Goal: Navigation & Orientation: Find specific page/section

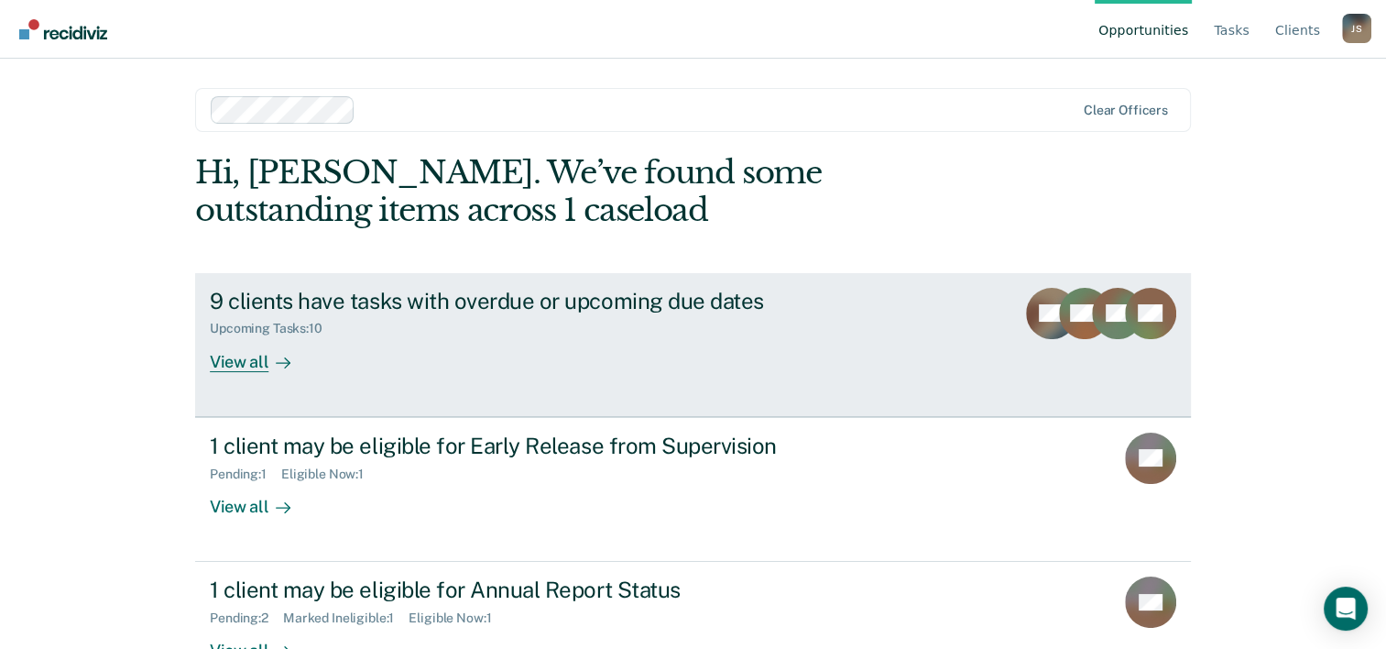
click at [235, 357] on div "View all" at bounding box center [261, 354] width 103 height 36
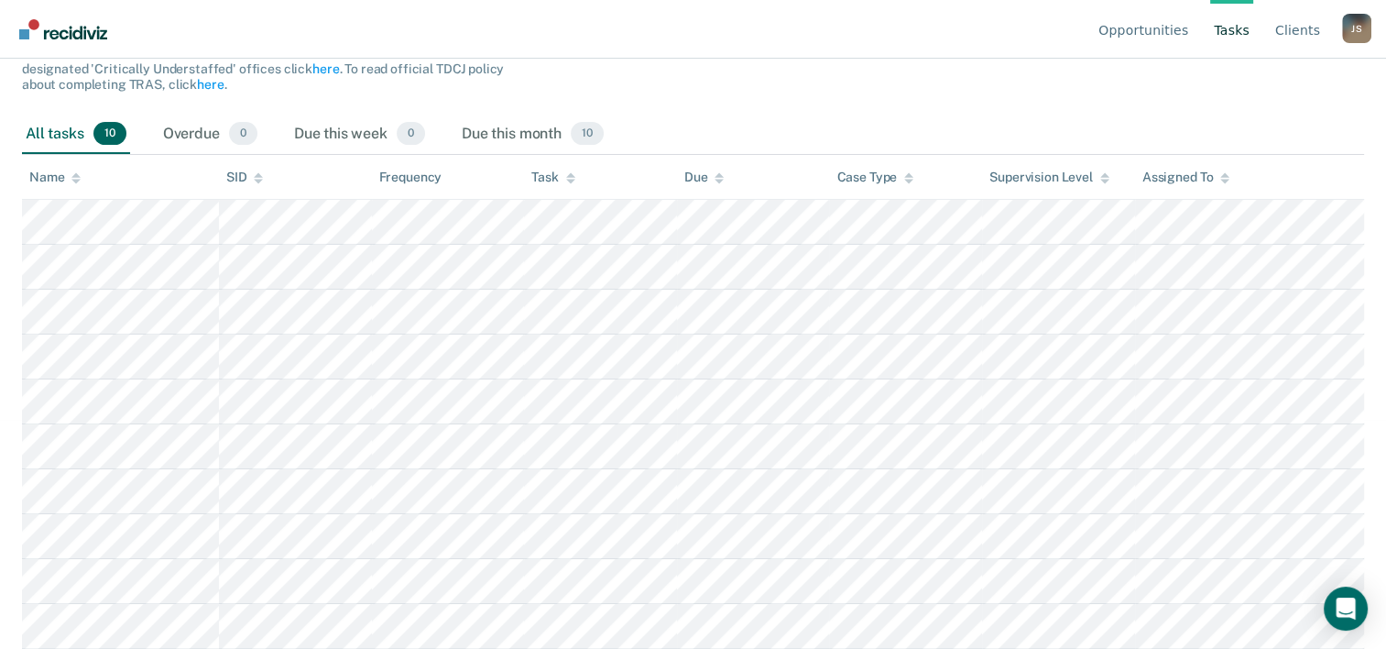
scroll to position [237, 0]
